Goal: Task Accomplishment & Management: Use online tool/utility

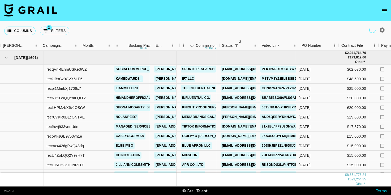
scroll to position [0, 216]
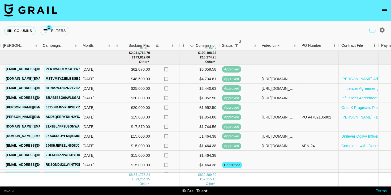
click at [382, 32] on icon "button" at bounding box center [382, 29] width 5 height 5
select select "[DATE]"
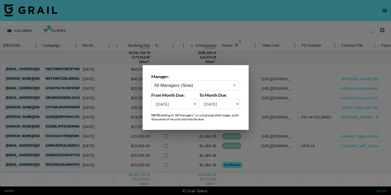
click at [209, 87] on input "All Managers (Slow)" at bounding box center [192, 85] width 75 height 6
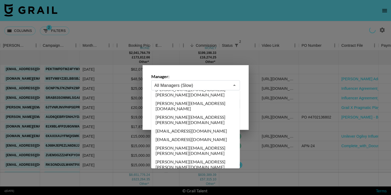
scroll to position [573, 0]
type input "[EMAIL_ADDRESS][DOMAIN_NAME]"
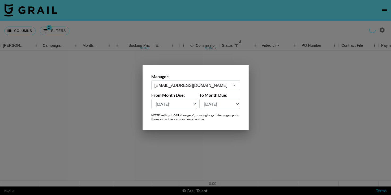
click at [163, 23] on div at bounding box center [195, 97] width 391 height 195
